Goal: Navigation & Orientation: Find specific page/section

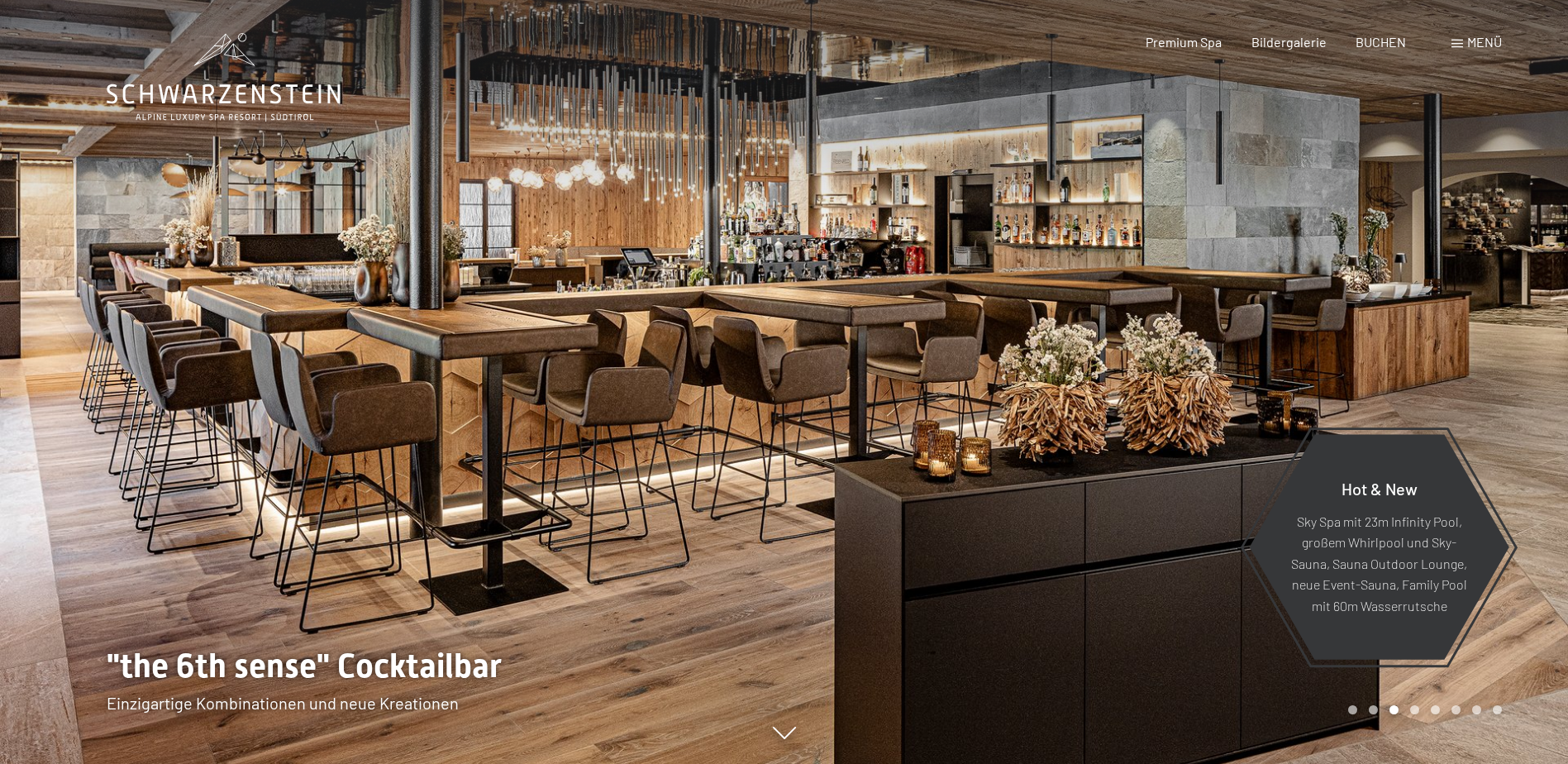
click at [852, 399] on div at bounding box center [1177, 382] width 784 height 764
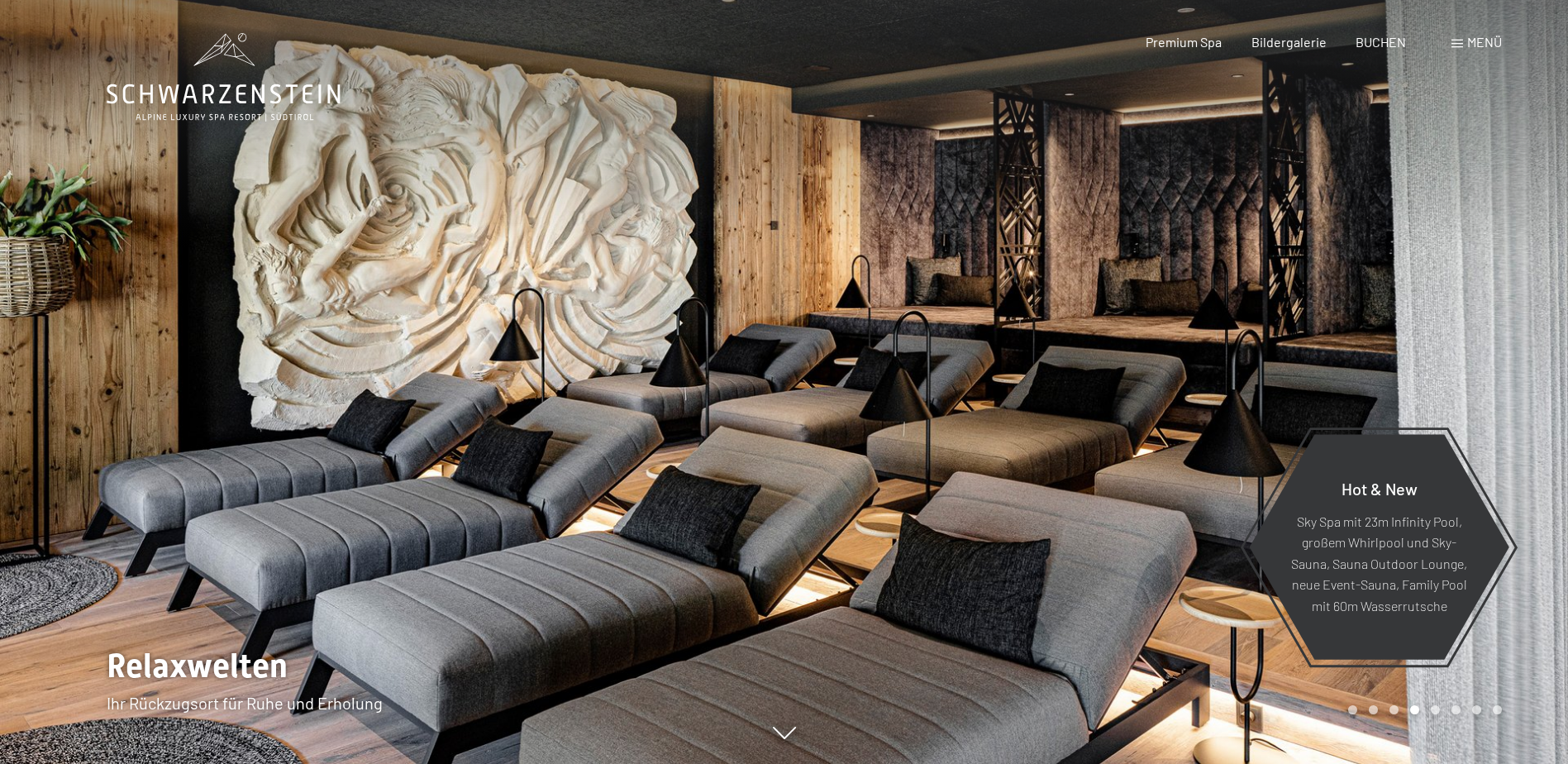
click at [858, 393] on div at bounding box center [1177, 382] width 784 height 764
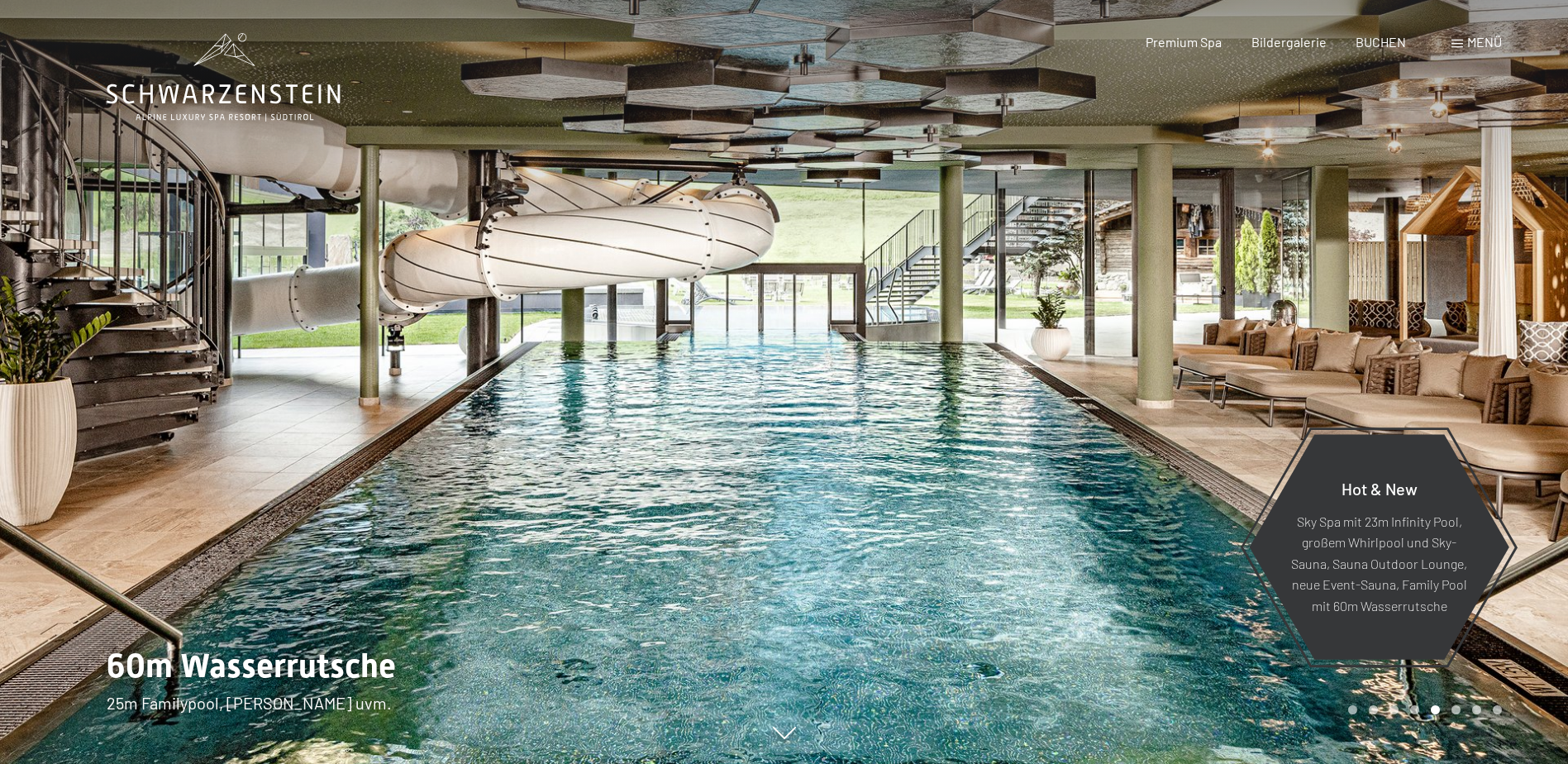
click at [858, 392] on div at bounding box center [1177, 382] width 784 height 764
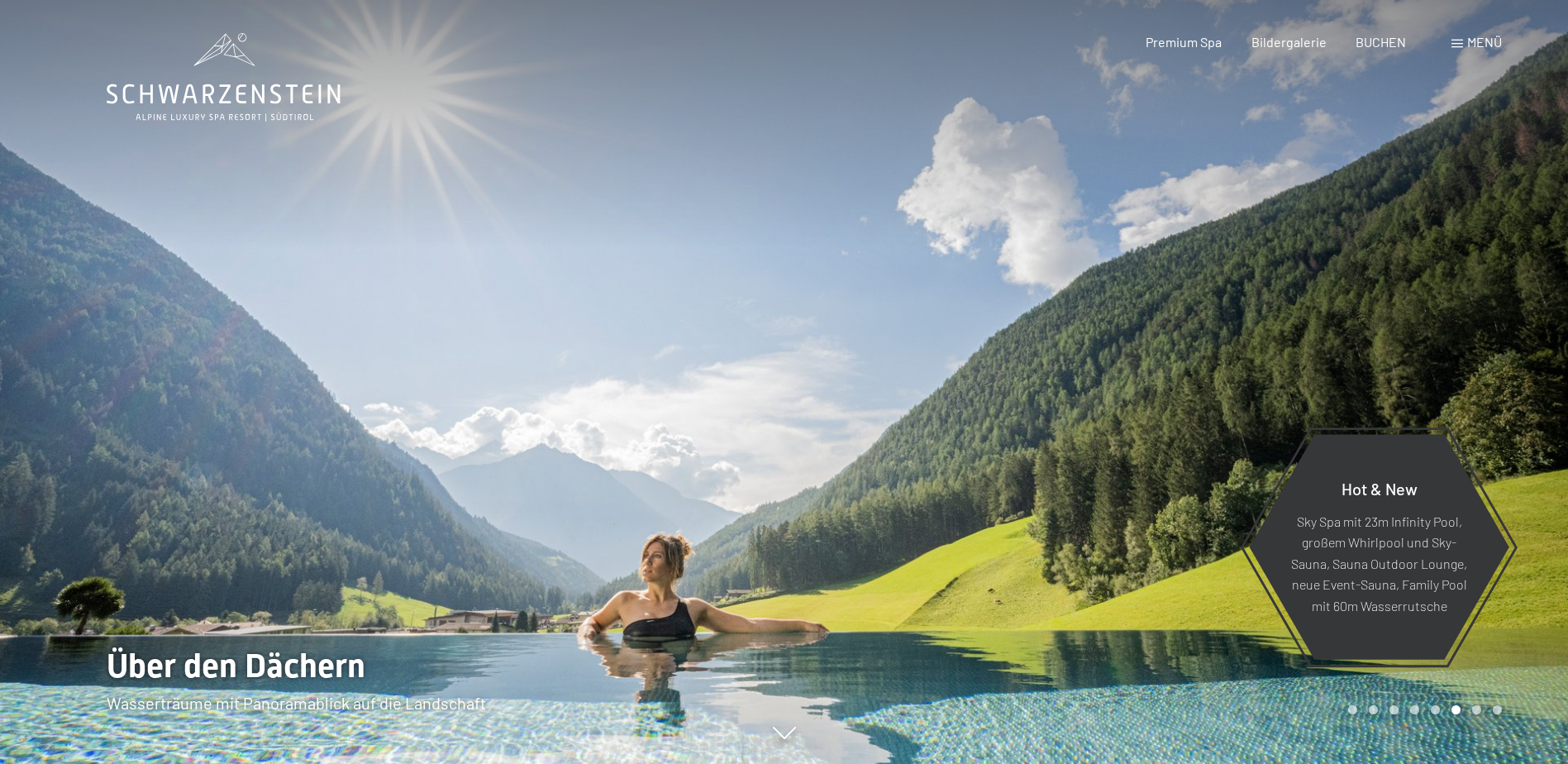
click at [863, 391] on div at bounding box center [1177, 382] width 784 height 764
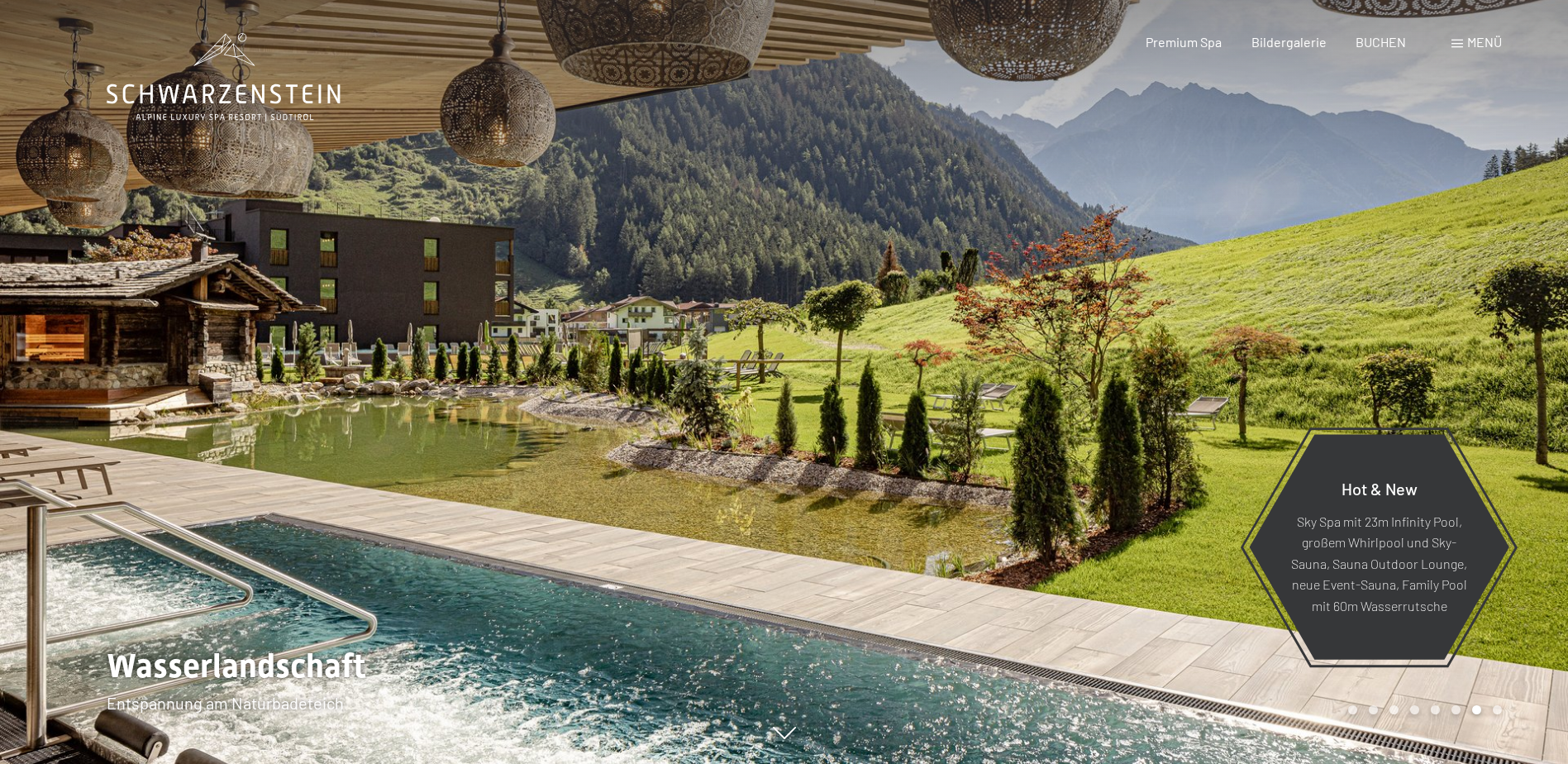
click at [863, 391] on div at bounding box center [1177, 382] width 784 height 764
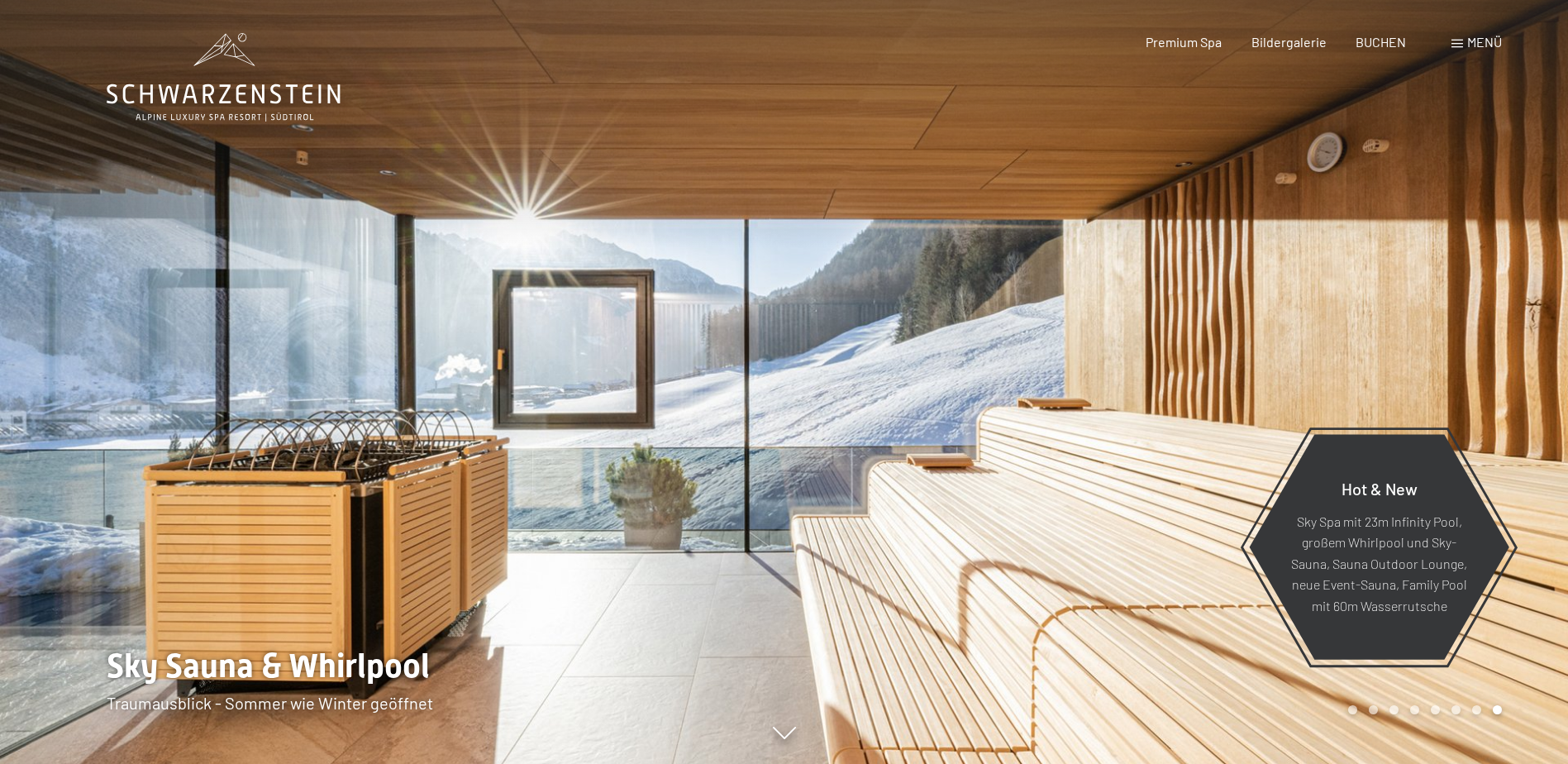
click at [863, 391] on div at bounding box center [1177, 382] width 784 height 764
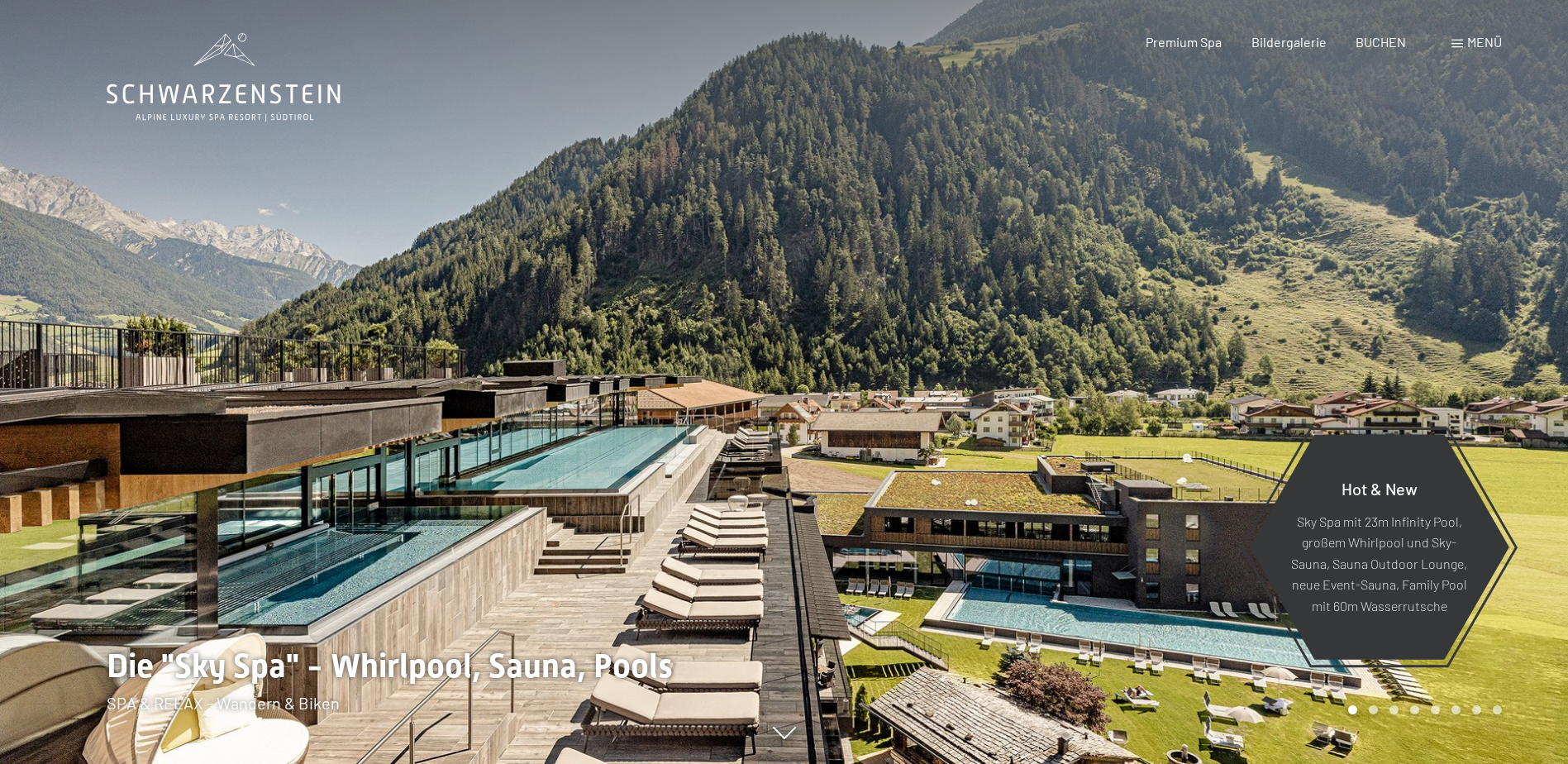
click at [863, 391] on div at bounding box center [1177, 382] width 784 height 764
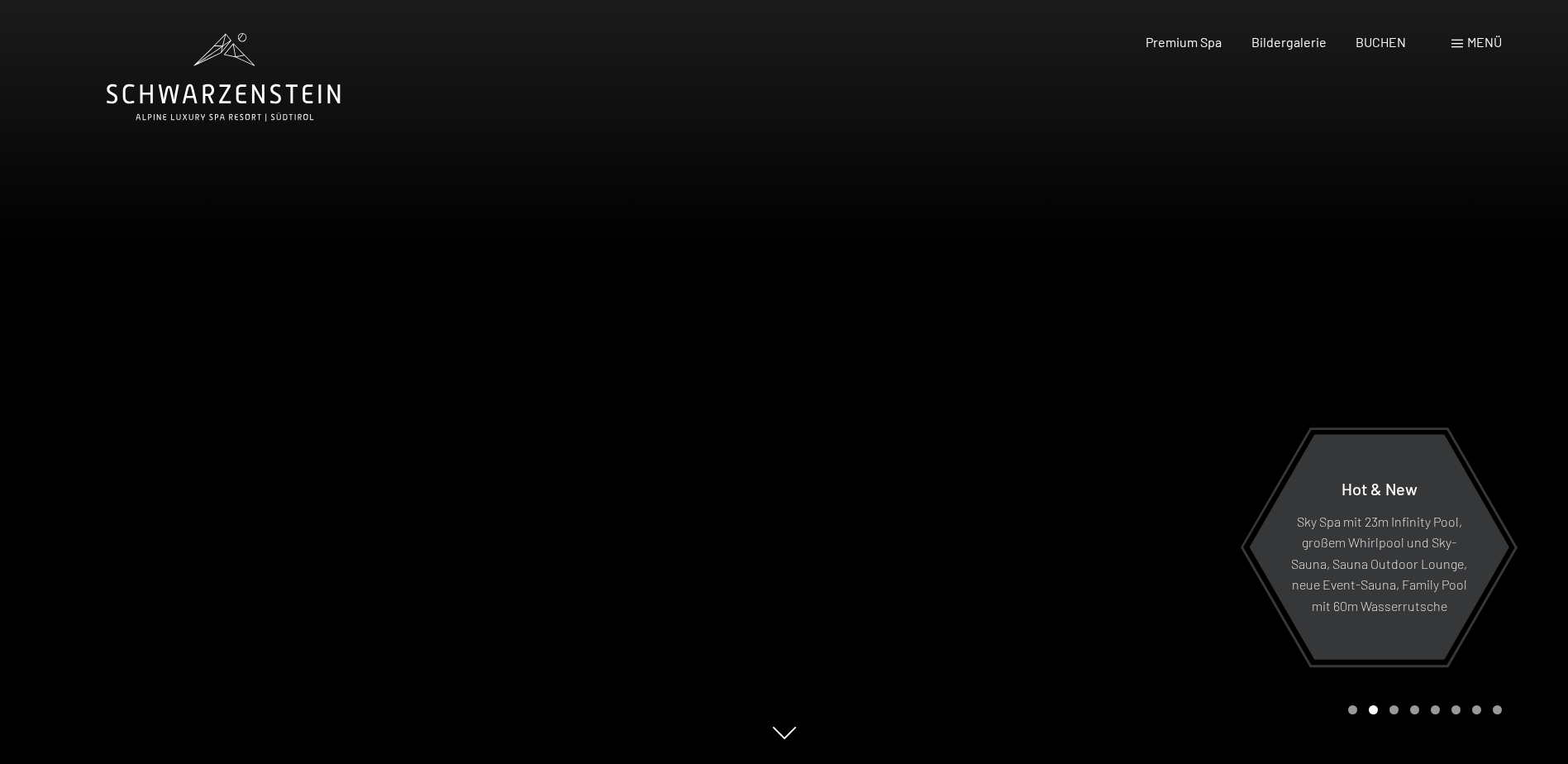
click at [863, 391] on div at bounding box center [1177, 382] width 784 height 764
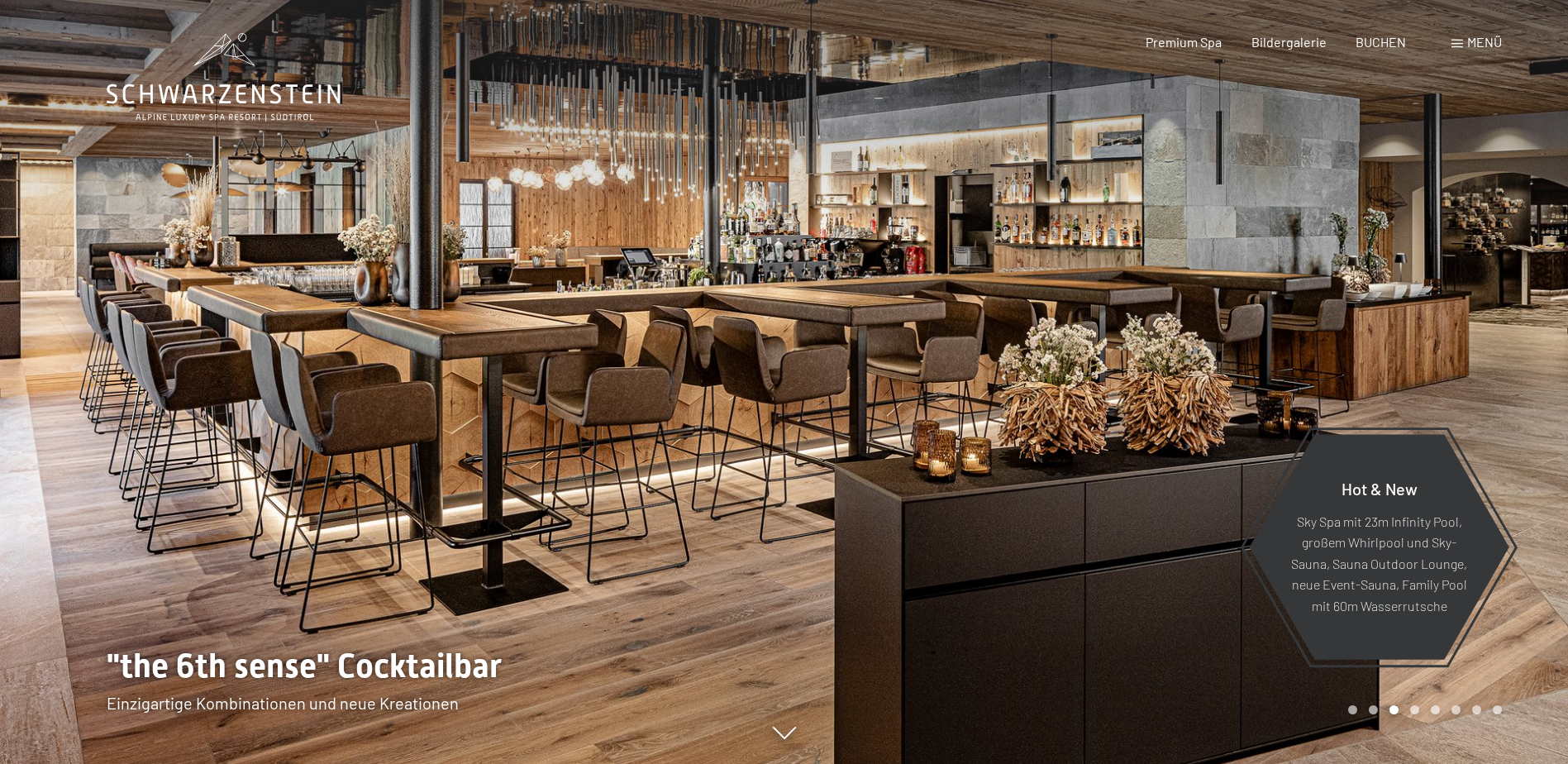
click at [865, 389] on div at bounding box center [1177, 382] width 784 height 764
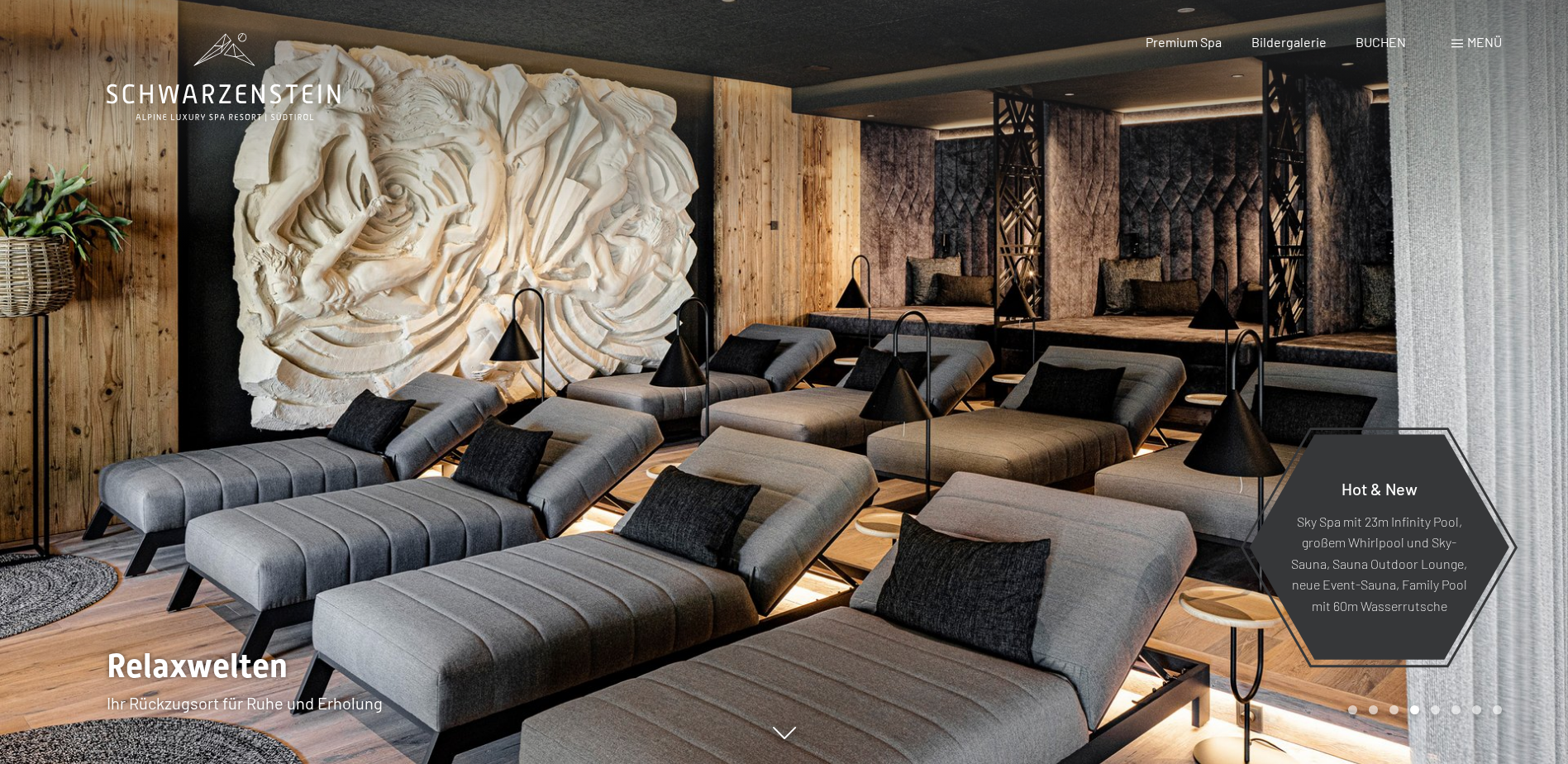
click at [865, 389] on div at bounding box center [1177, 382] width 784 height 764
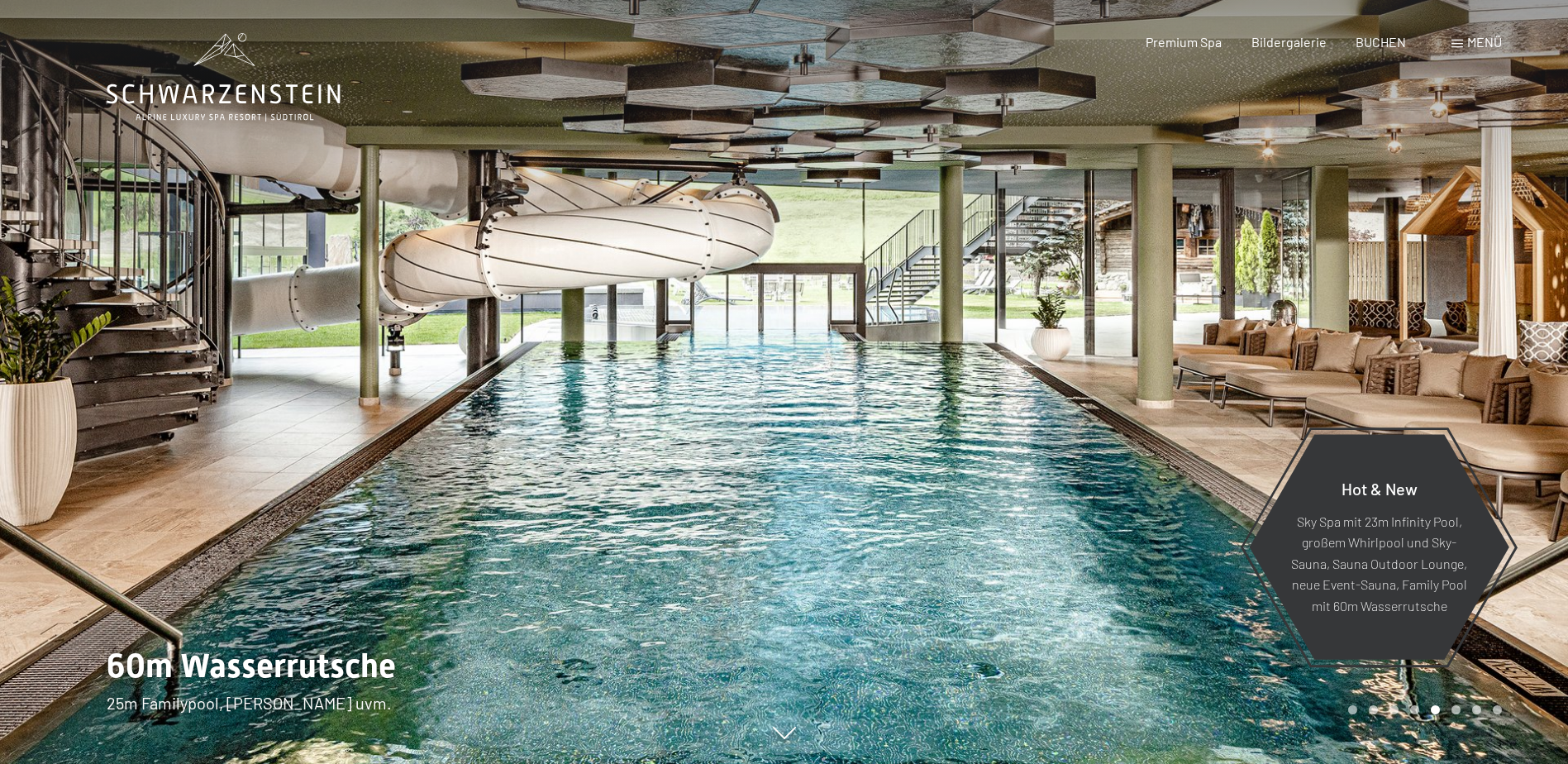
click at [865, 389] on div at bounding box center [1177, 382] width 784 height 764
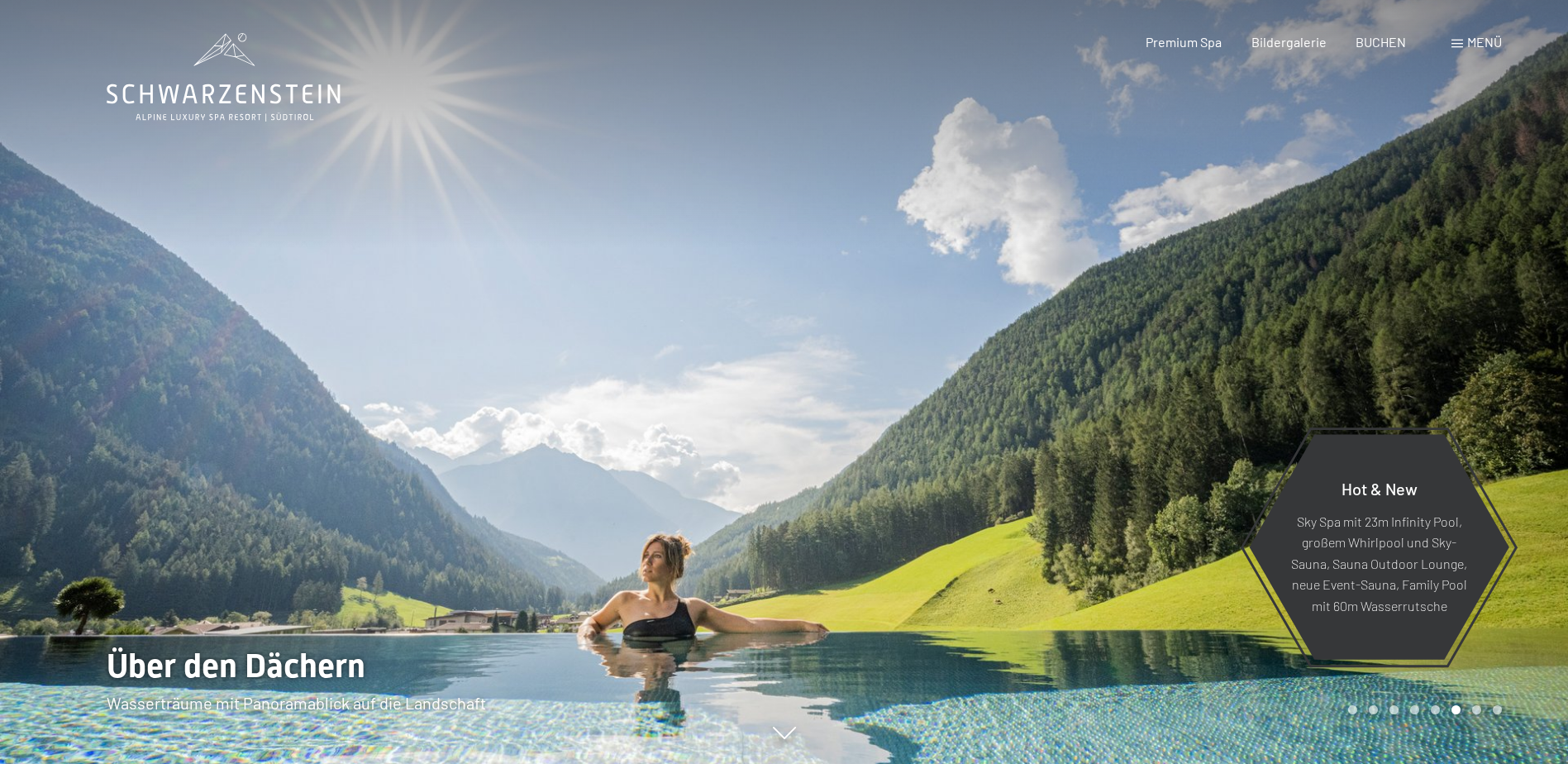
click at [865, 384] on div at bounding box center [1177, 382] width 784 height 764
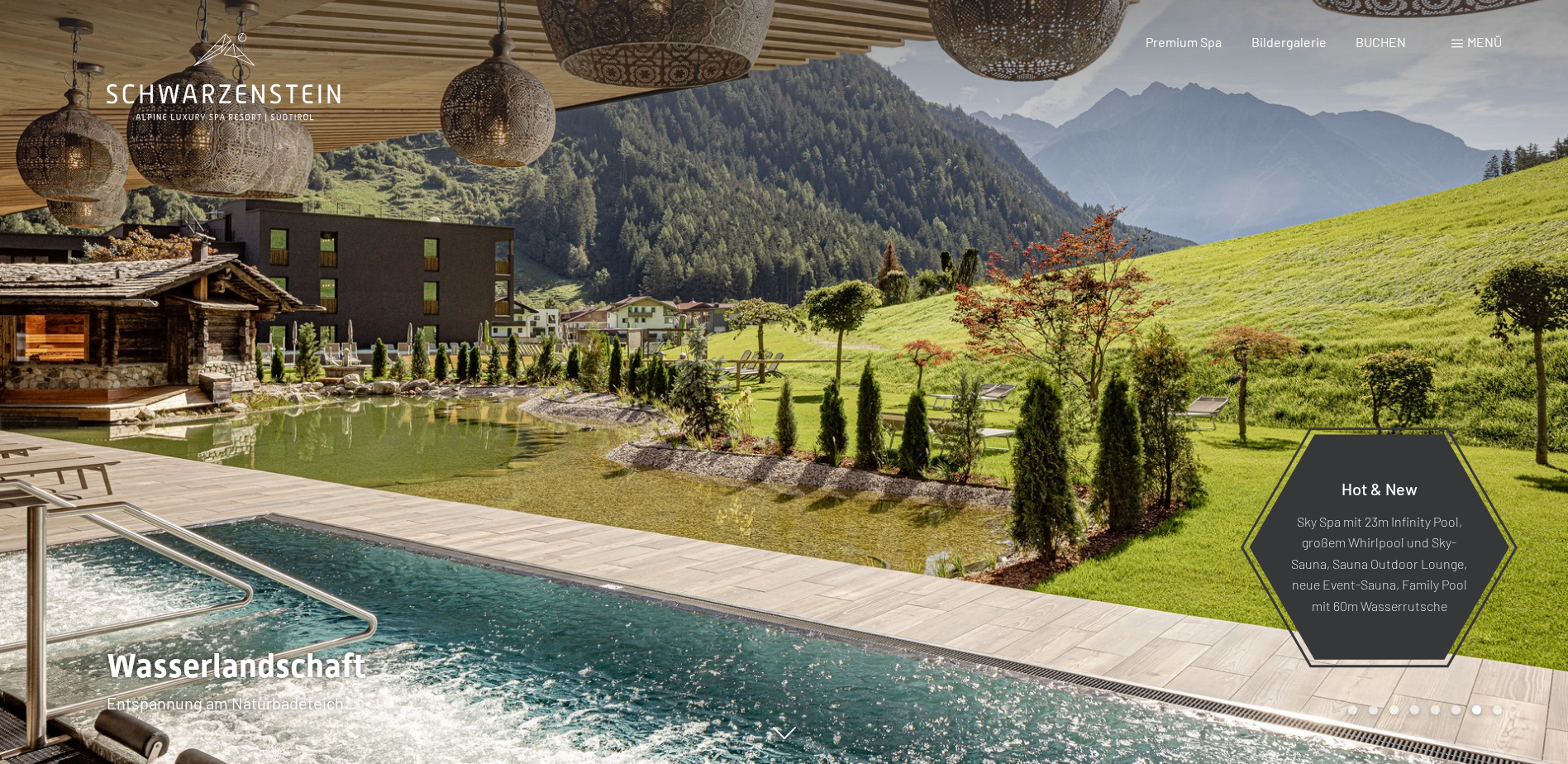
click at [865, 384] on div at bounding box center [1177, 382] width 784 height 764
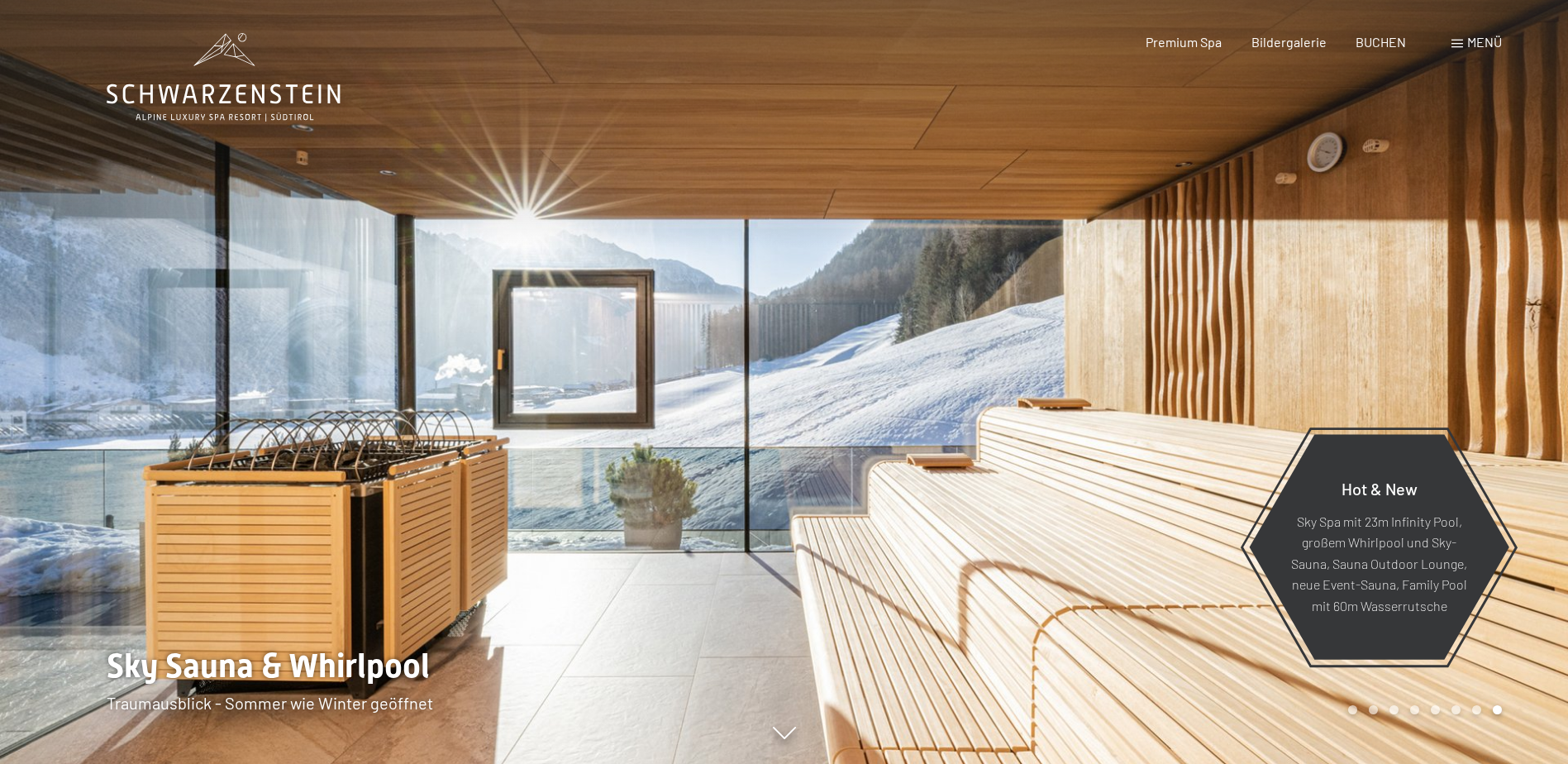
click at [865, 384] on div at bounding box center [1177, 382] width 784 height 764
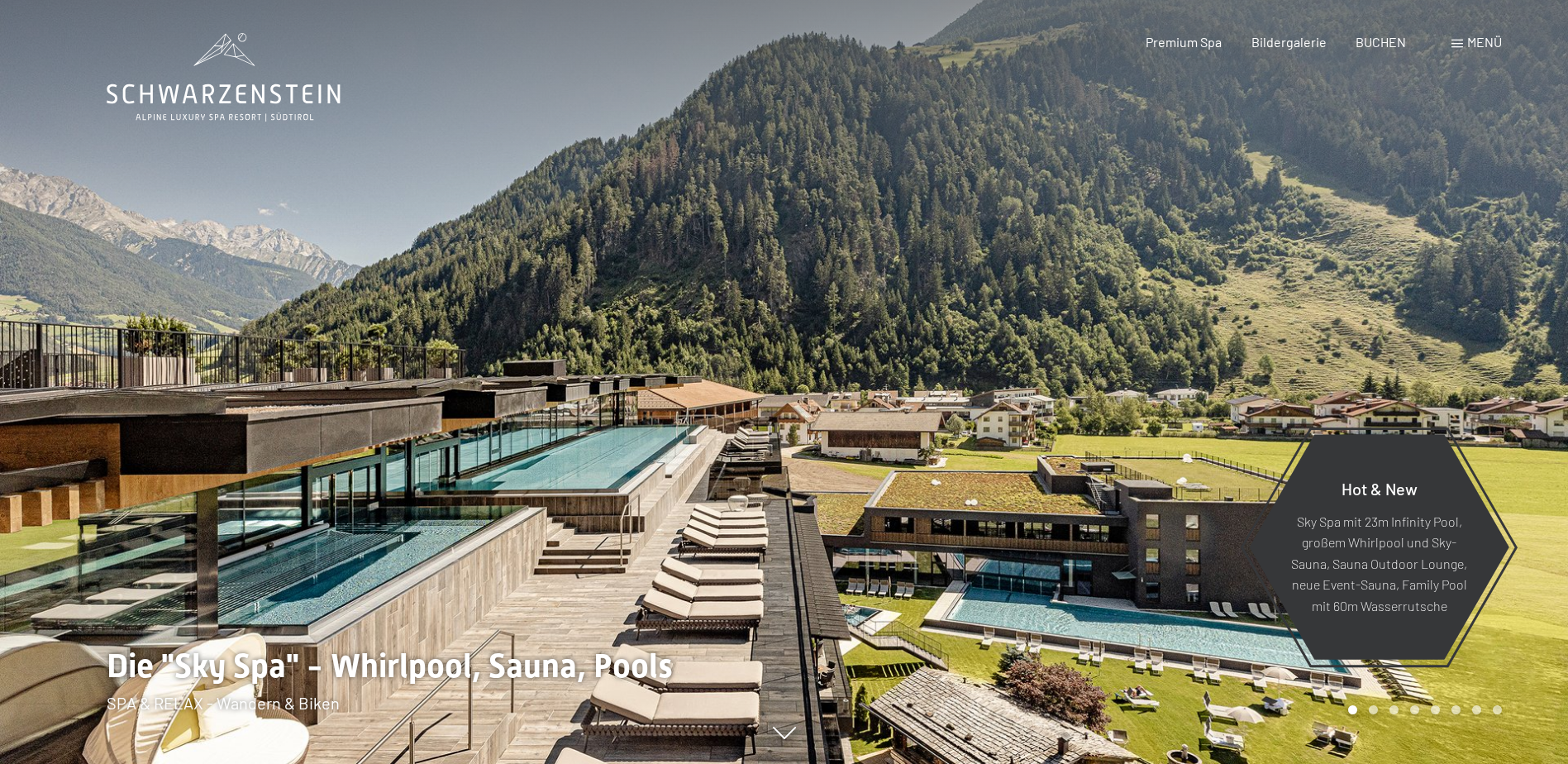
click at [865, 384] on div at bounding box center [1177, 382] width 784 height 764
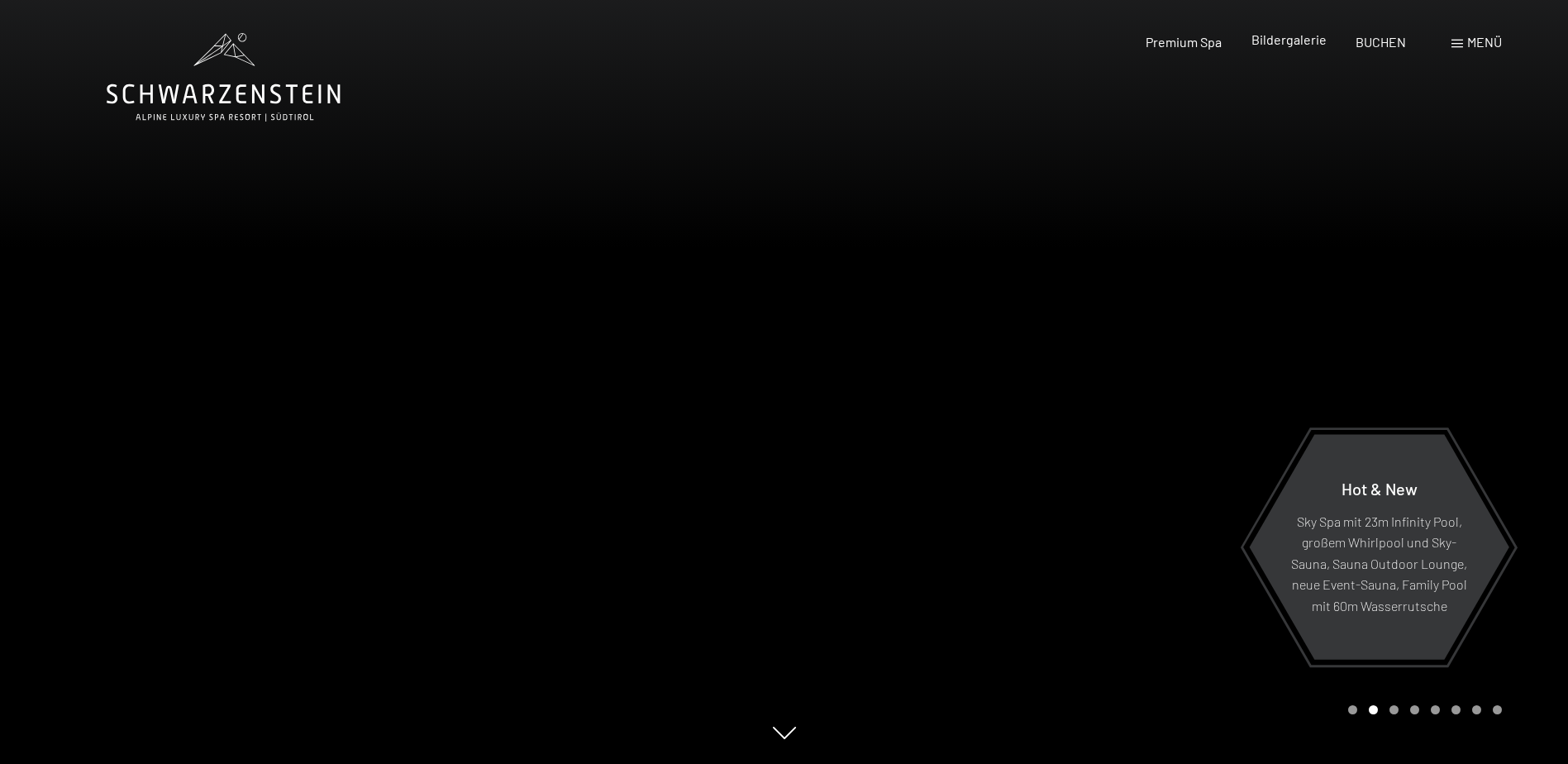
click at [1282, 45] on span "Bildergalerie" at bounding box center [1288, 39] width 75 height 16
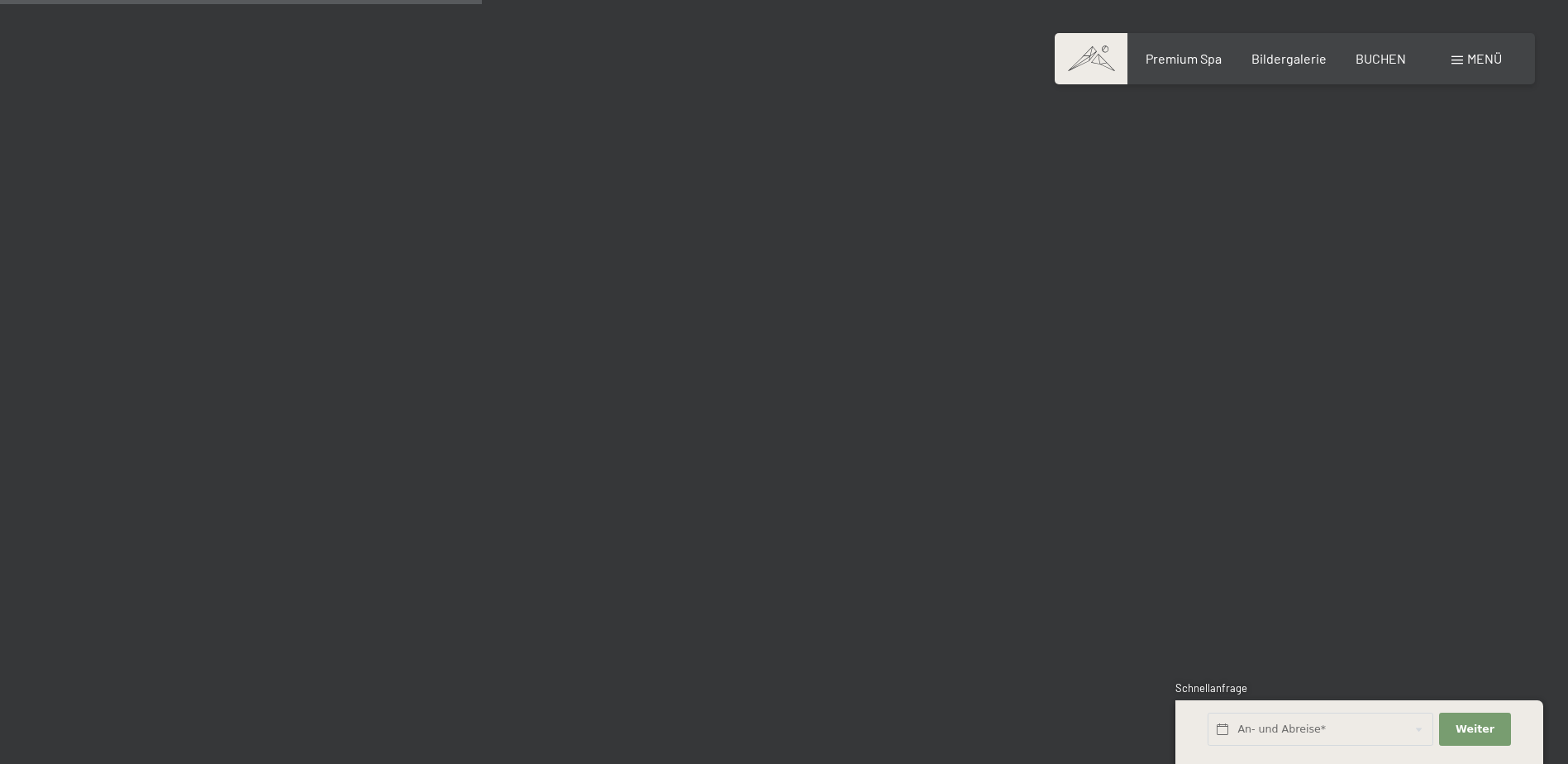
scroll to position [6860, 0]
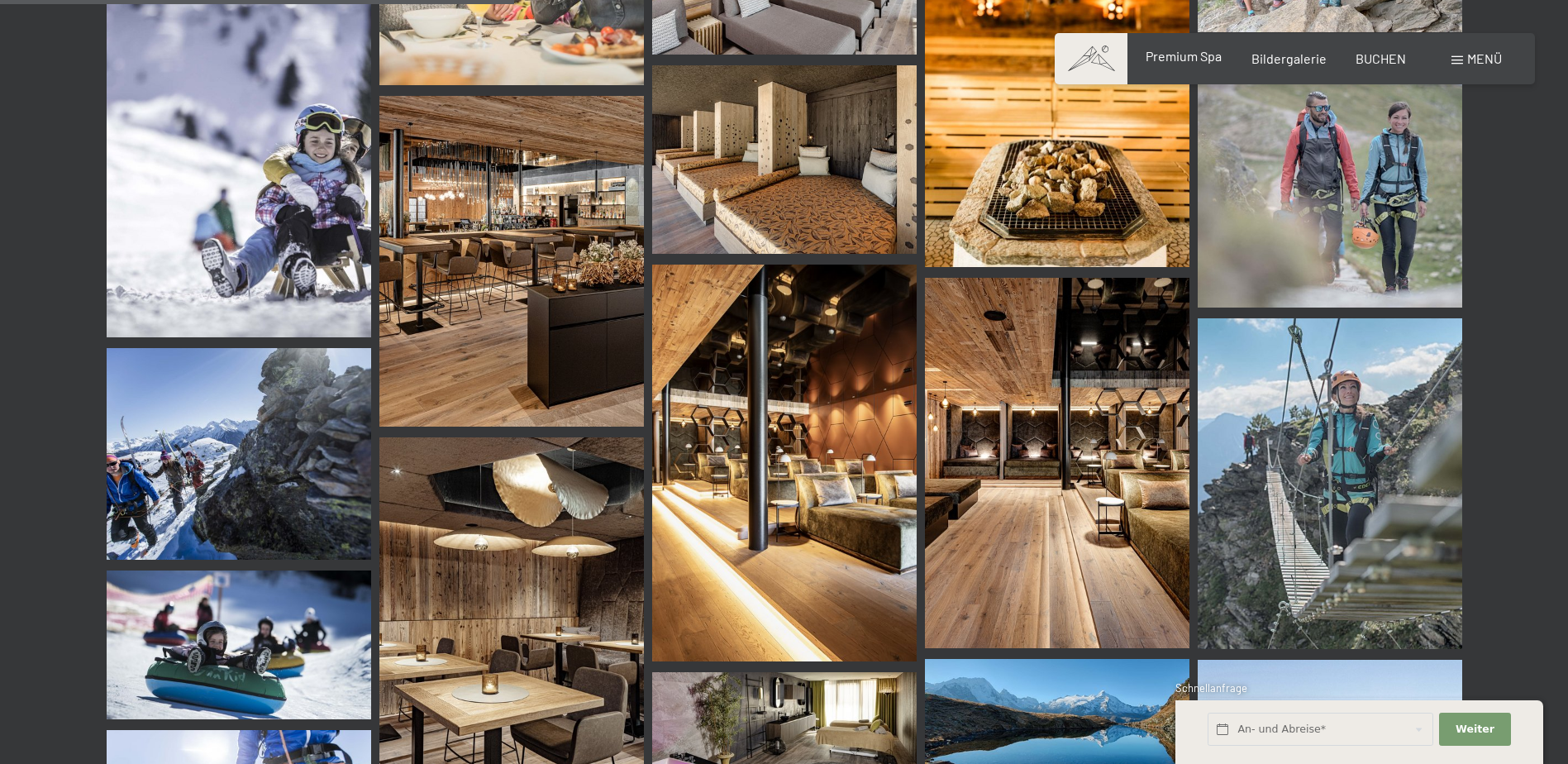
click at [1170, 60] on span "Premium Spa" at bounding box center [1183, 55] width 76 height 16
